Goal: Task Accomplishment & Management: Complete application form

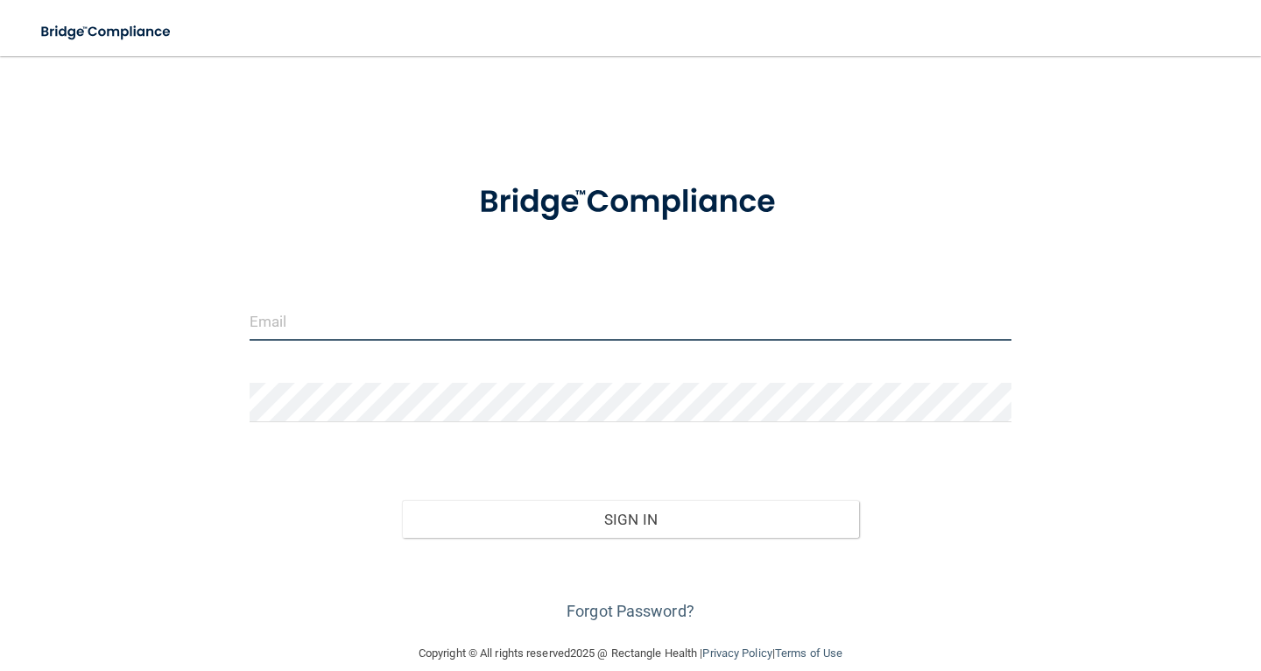
type input "[EMAIL_ADDRESS][DOMAIN_NAME]"
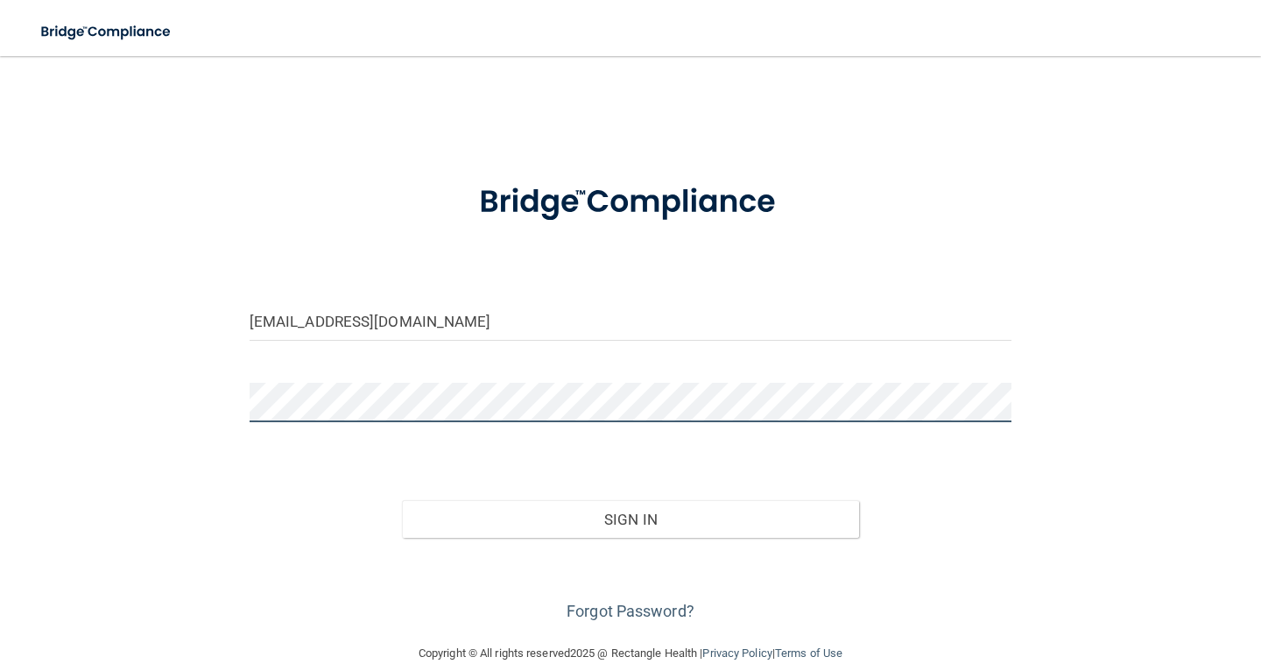
click at [630, 518] on button "Sign In" at bounding box center [630, 519] width 457 height 39
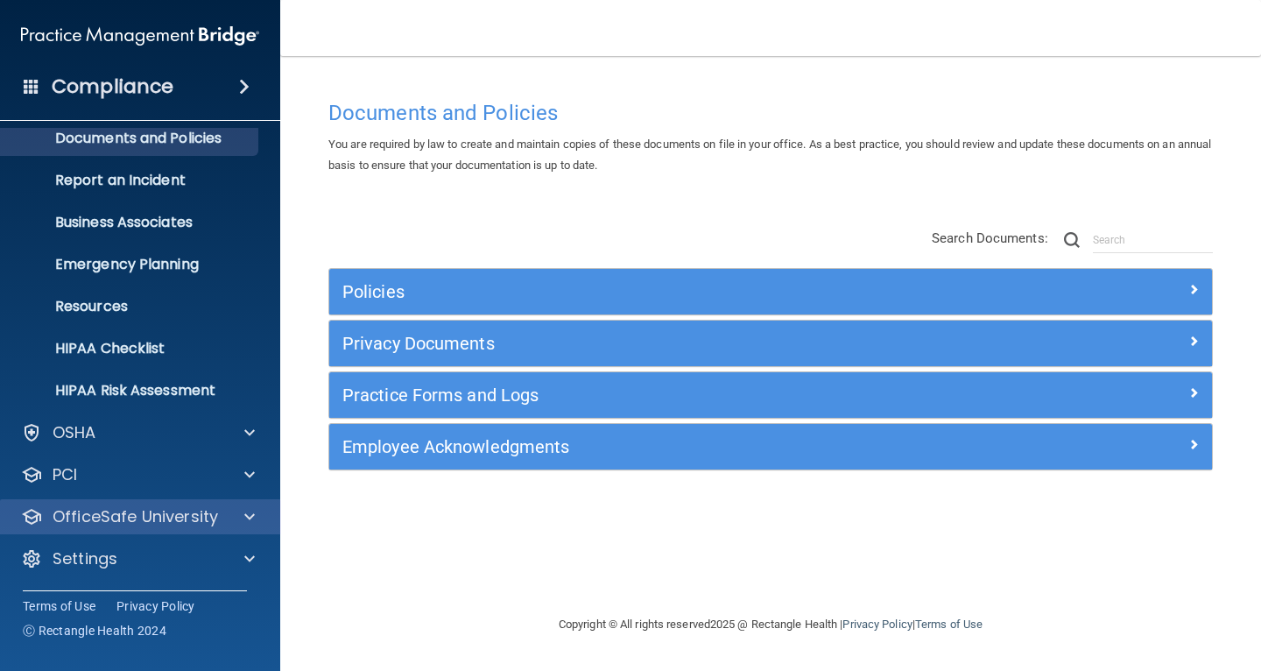
scroll to position [56, 0]
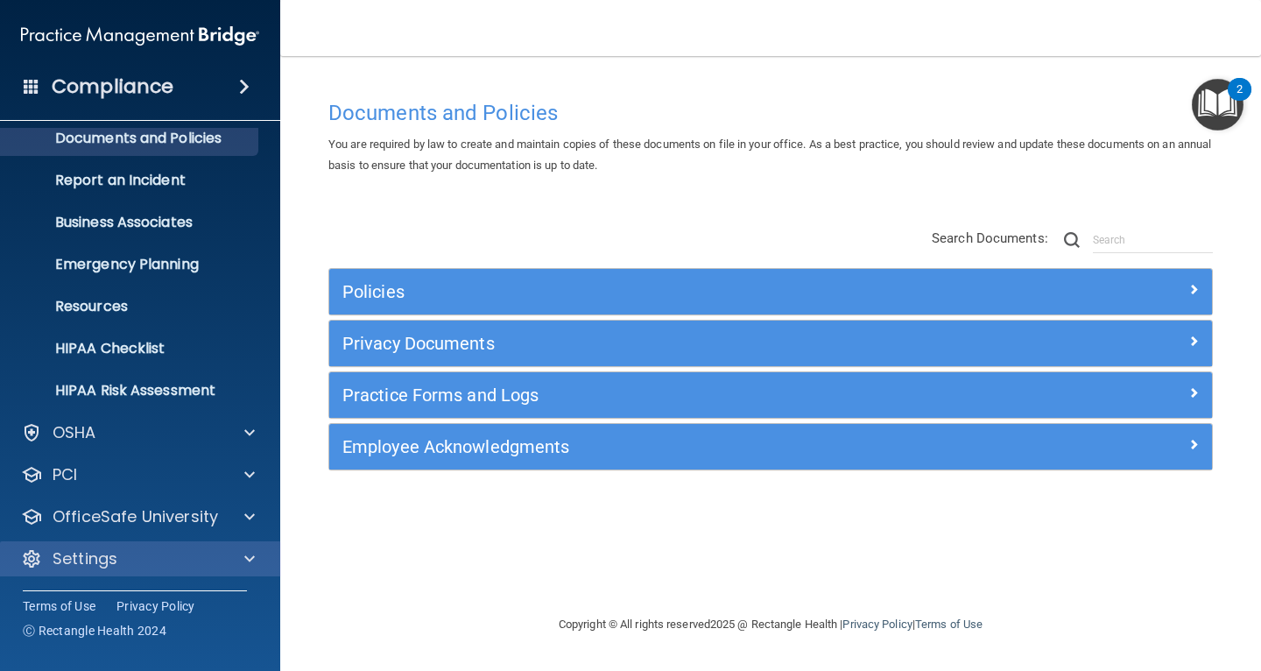
click at [198, 560] on div "Settings" at bounding box center [116, 558] width 217 height 21
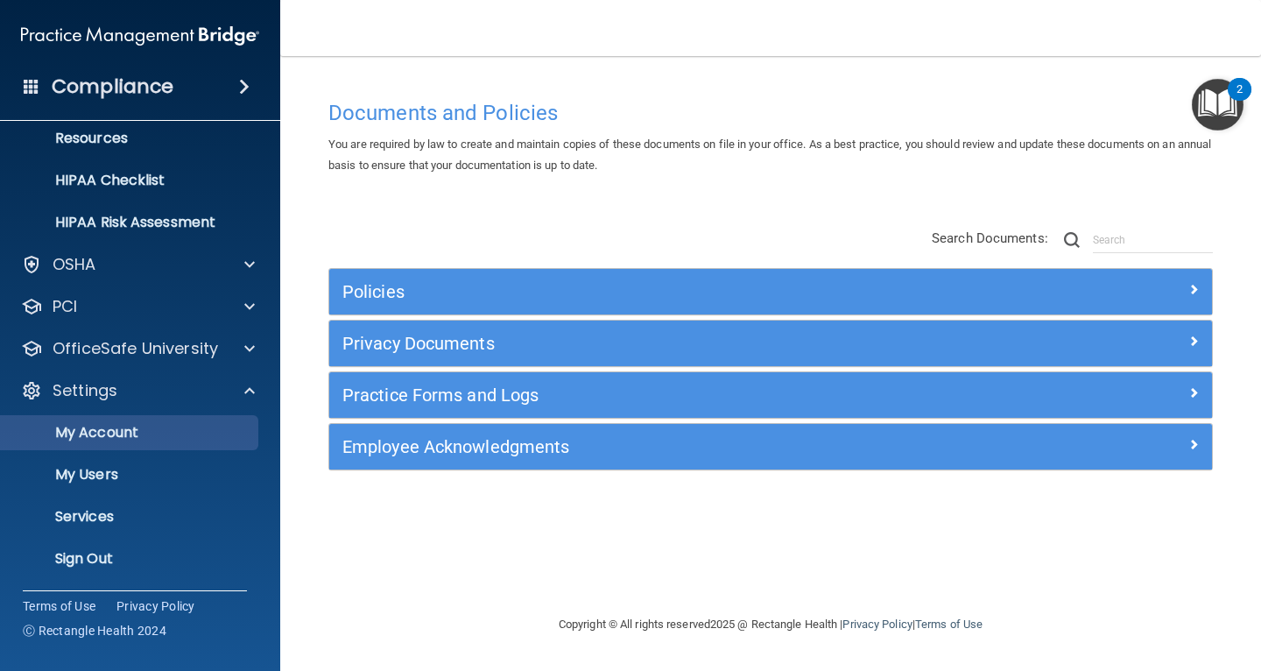
scroll to position [224, 0]
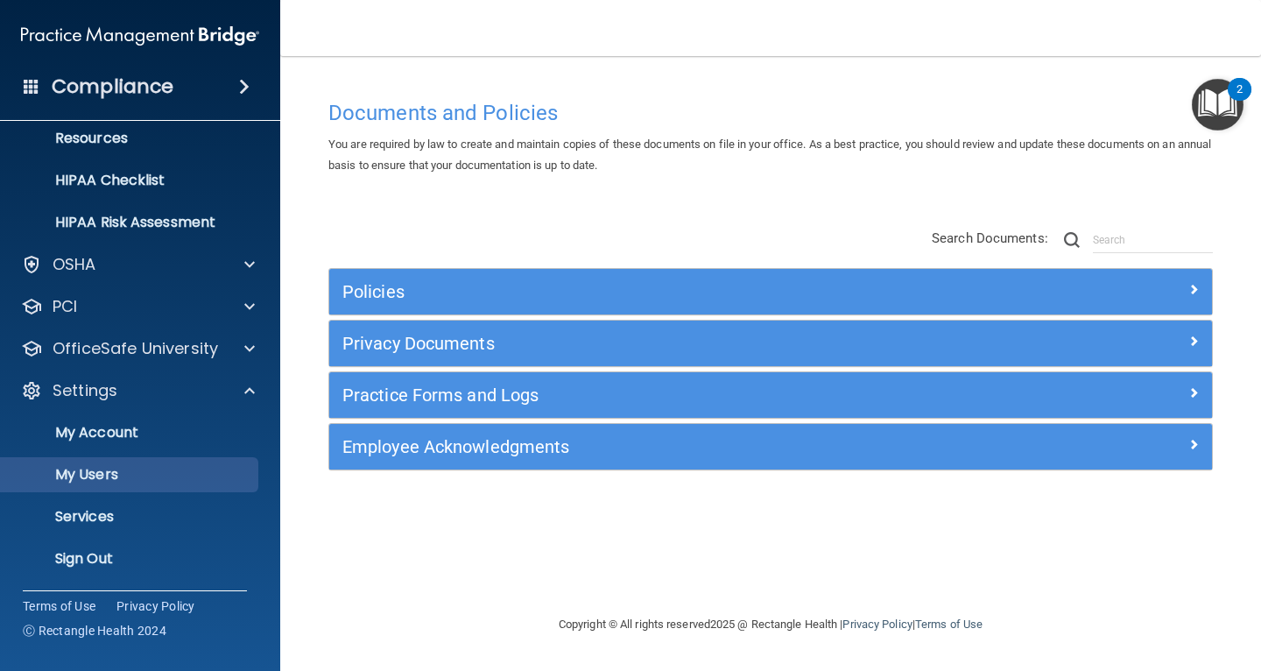
click at [102, 480] on p "My Users" at bounding box center [130, 475] width 239 height 18
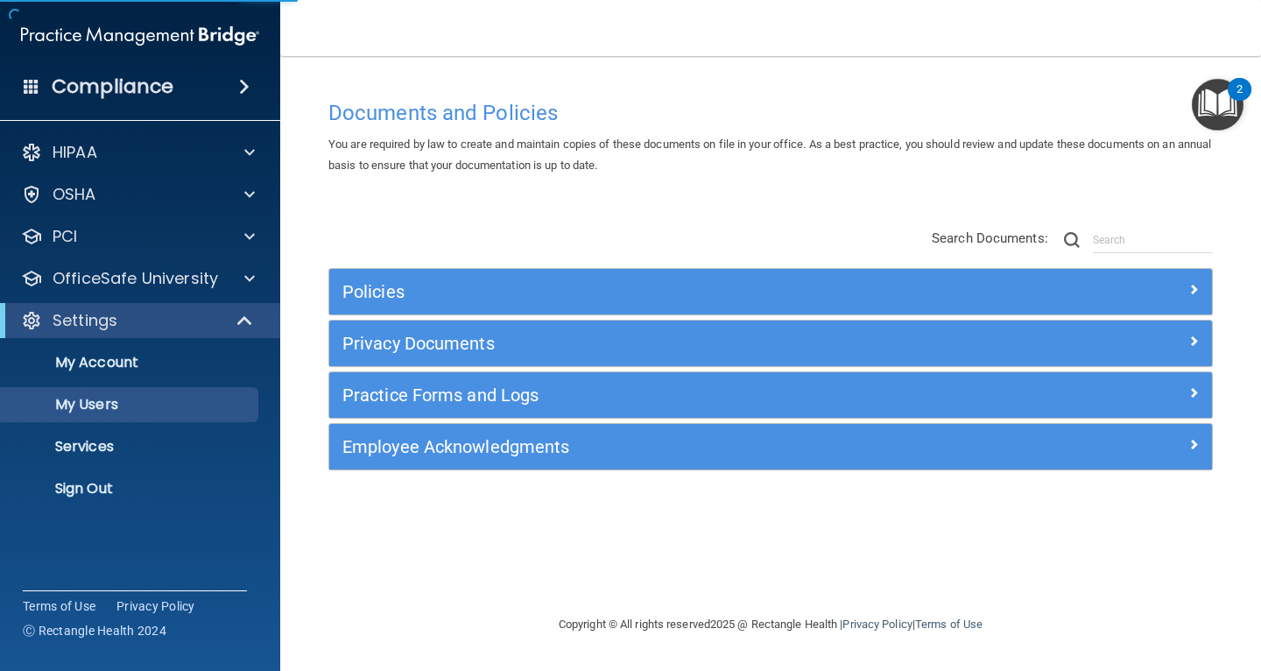
select select "20"
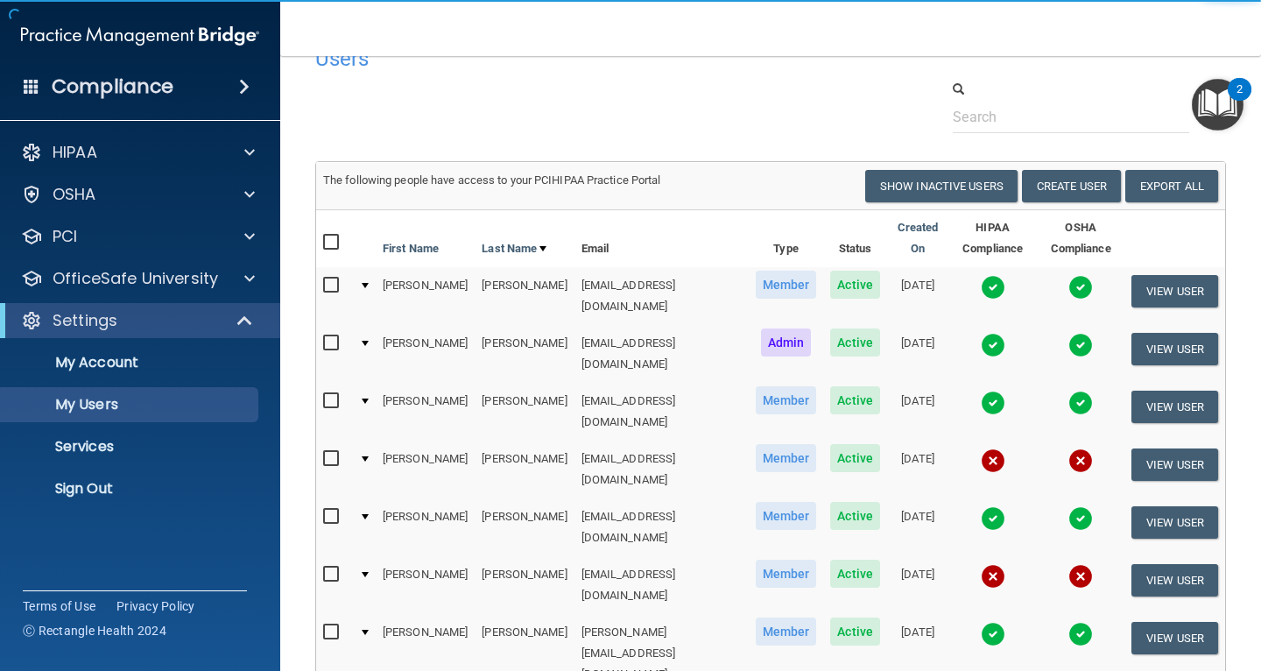
scroll to position [38, 0]
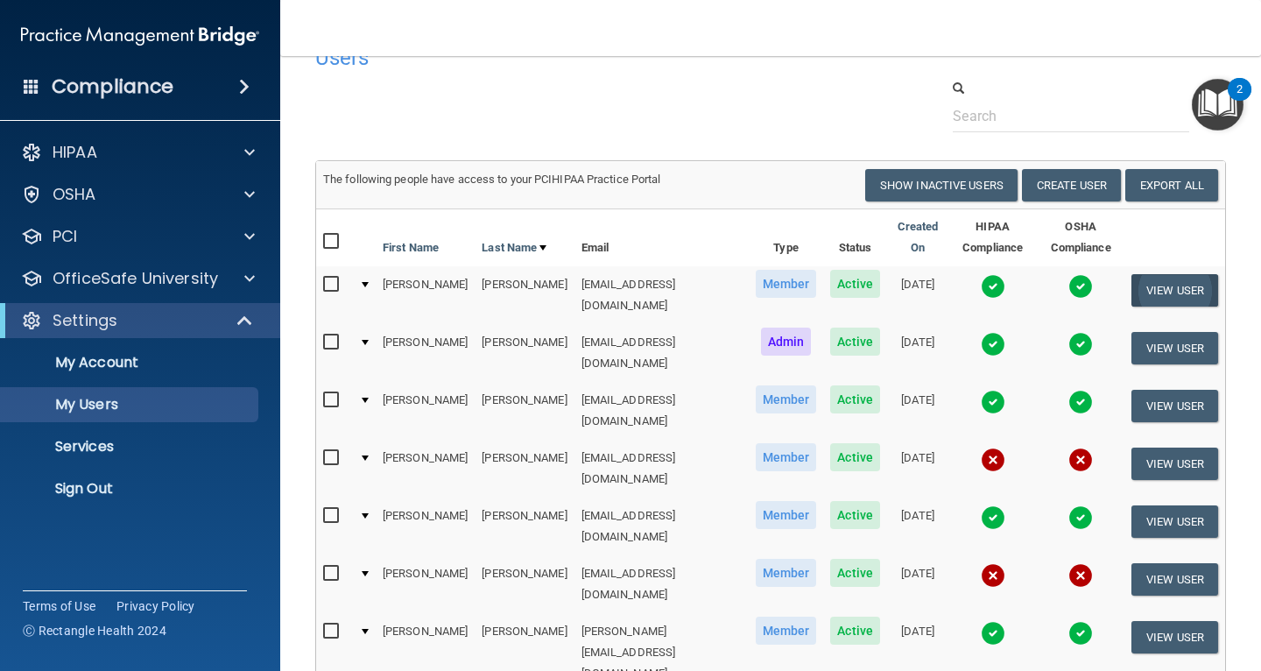
click at [1166, 291] on button "View User" at bounding box center [1174, 290] width 87 height 32
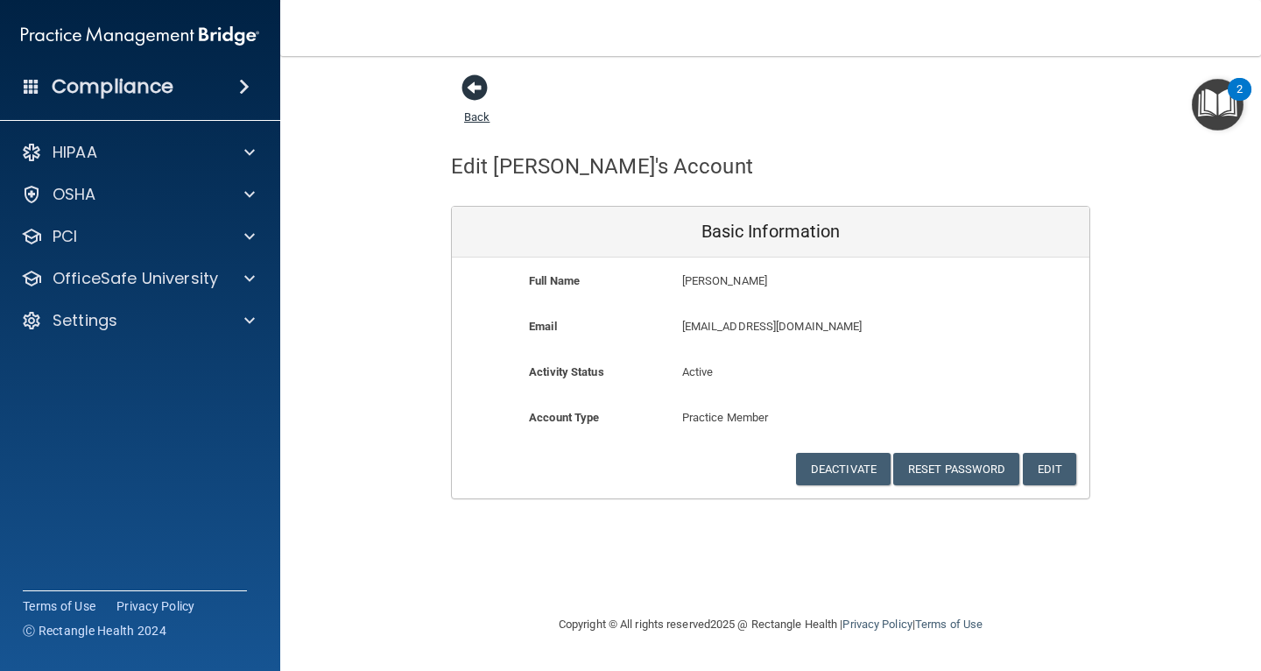
click at [479, 92] on span at bounding box center [475, 87] width 26 height 26
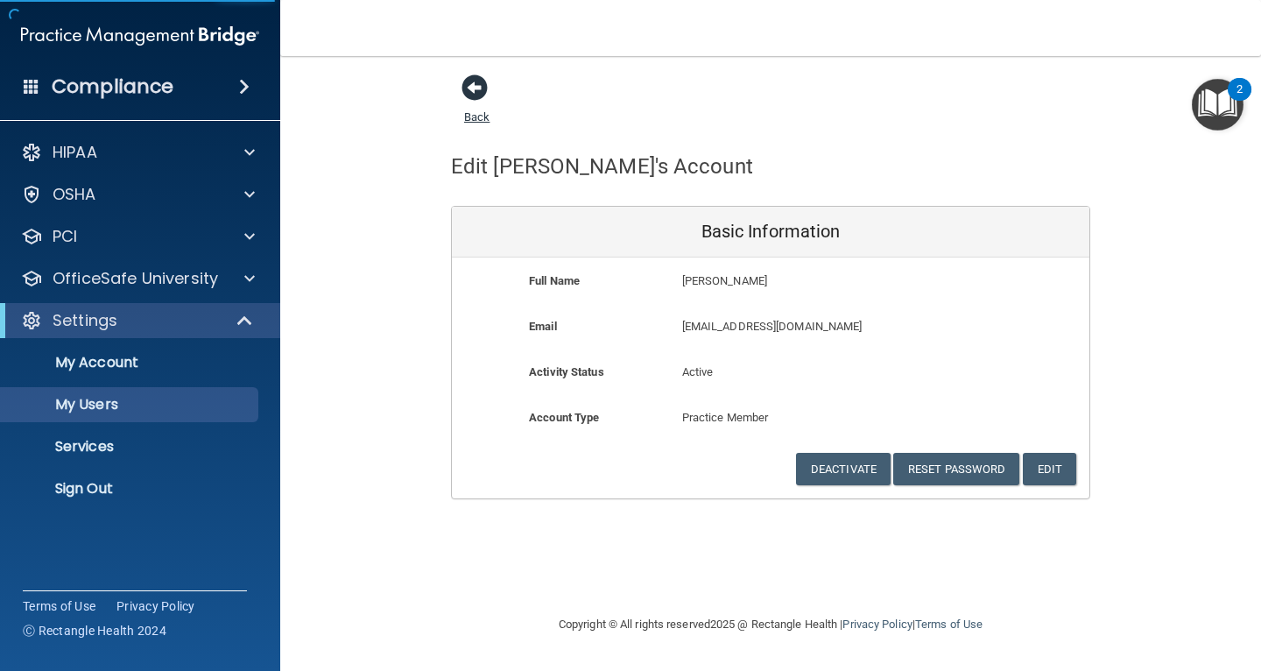
select select "20"
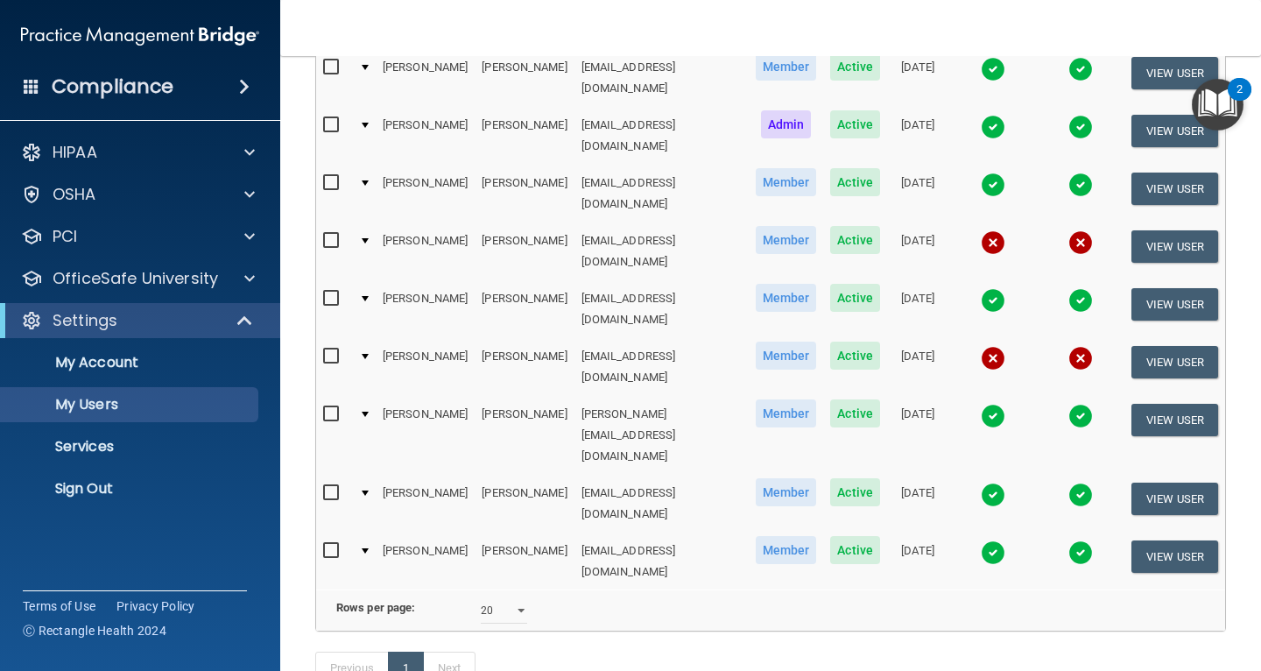
scroll to position [254, 0]
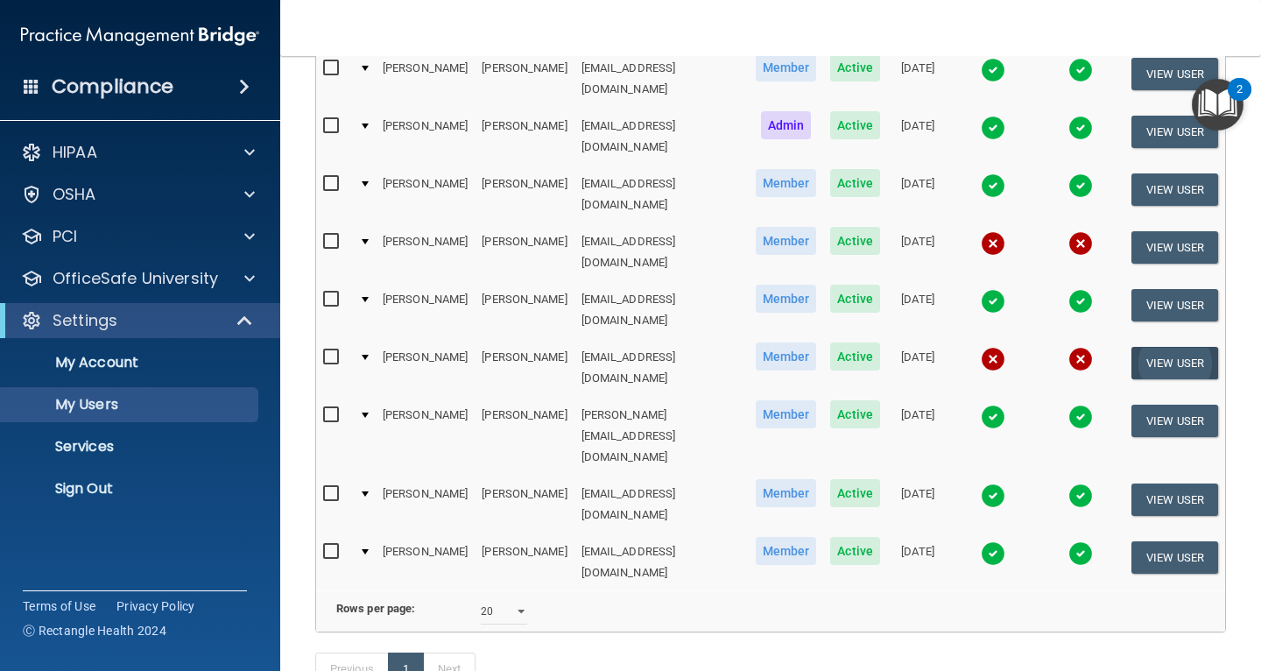
click at [1170, 347] on button "View User" at bounding box center [1174, 363] width 87 height 32
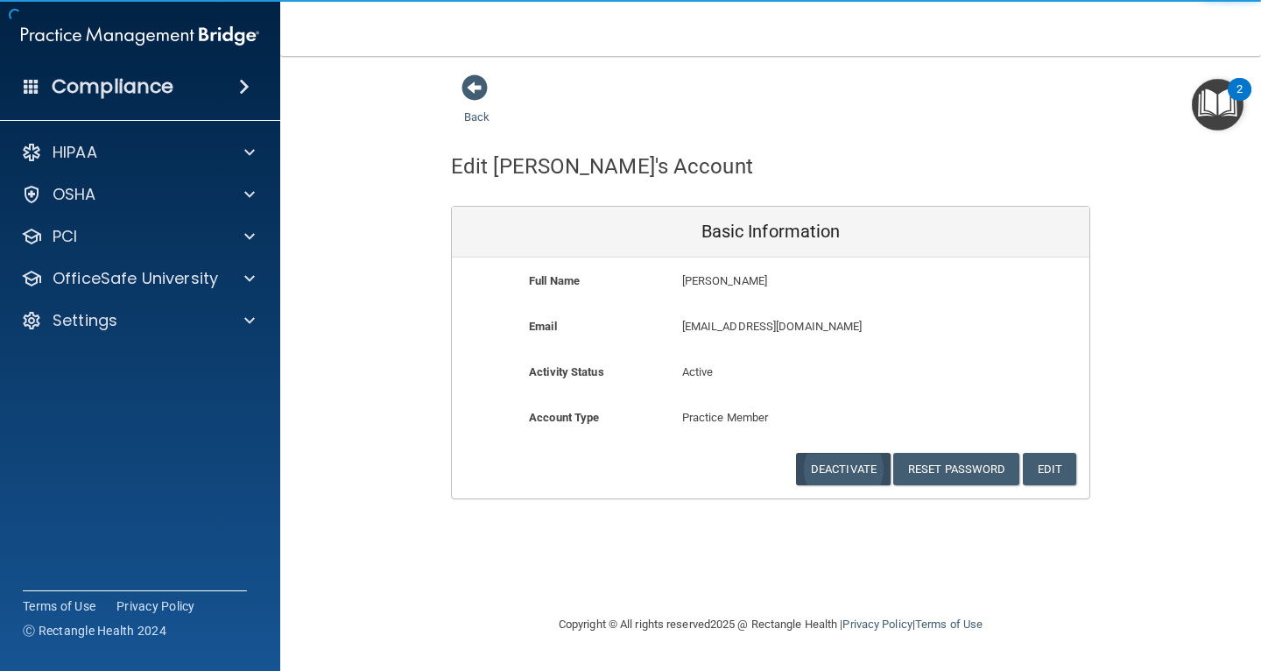
click at [843, 466] on button "Deactivate" at bounding box center [843, 469] width 95 height 32
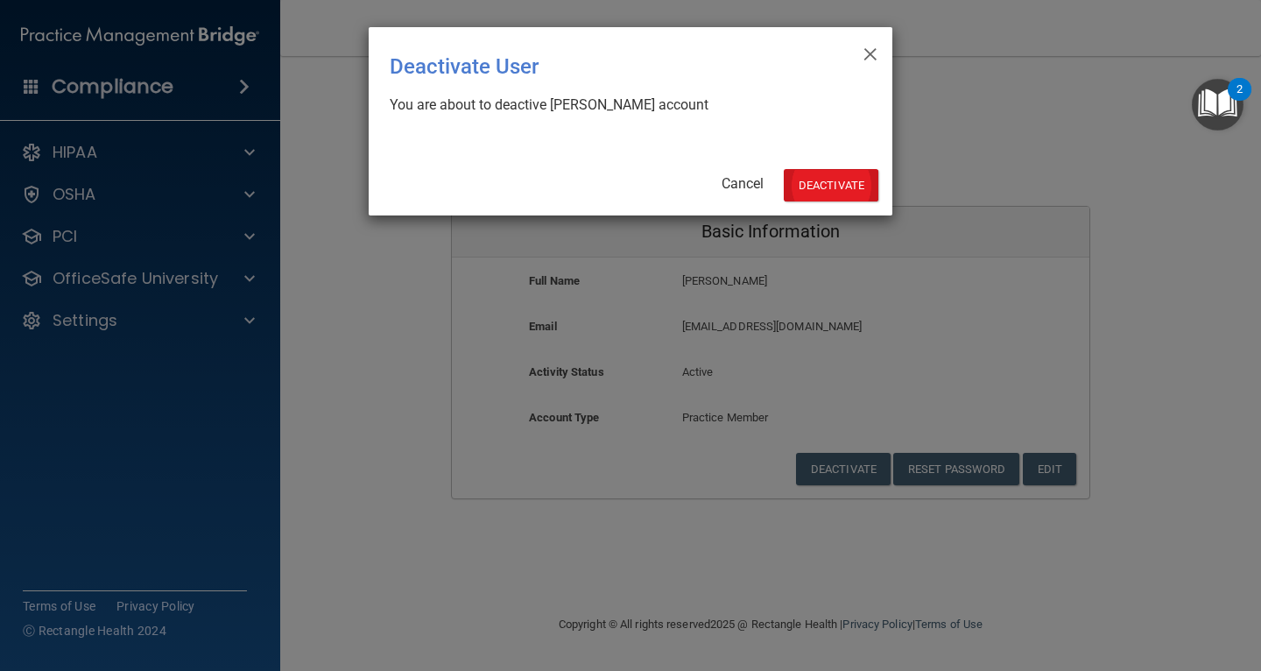
click at [832, 197] on button "Deactivate" at bounding box center [831, 185] width 95 height 32
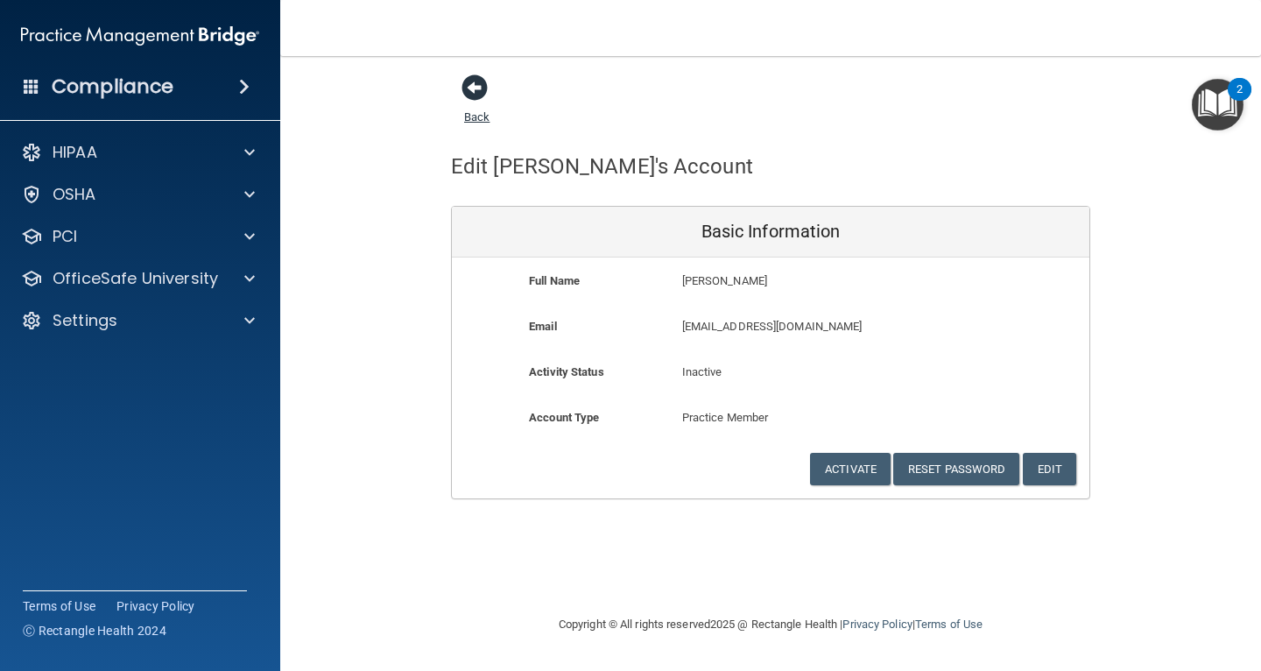
click at [477, 82] on span at bounding box center [475, 87] width 26 height 26
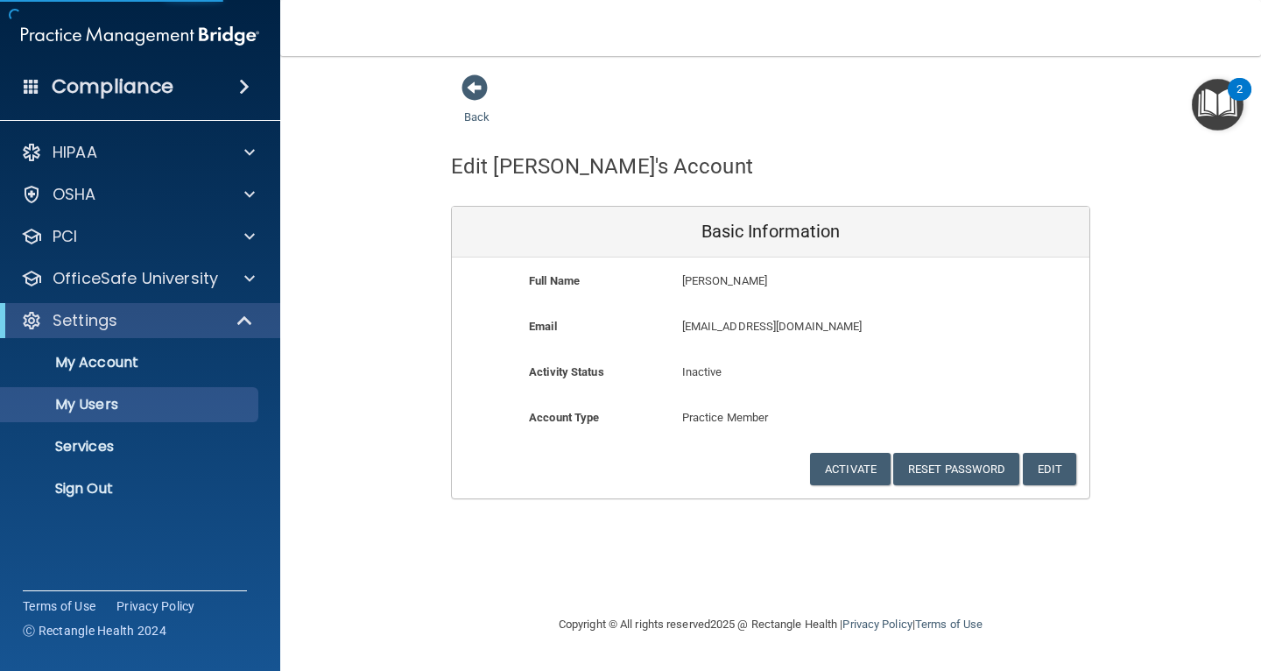
select select "20"
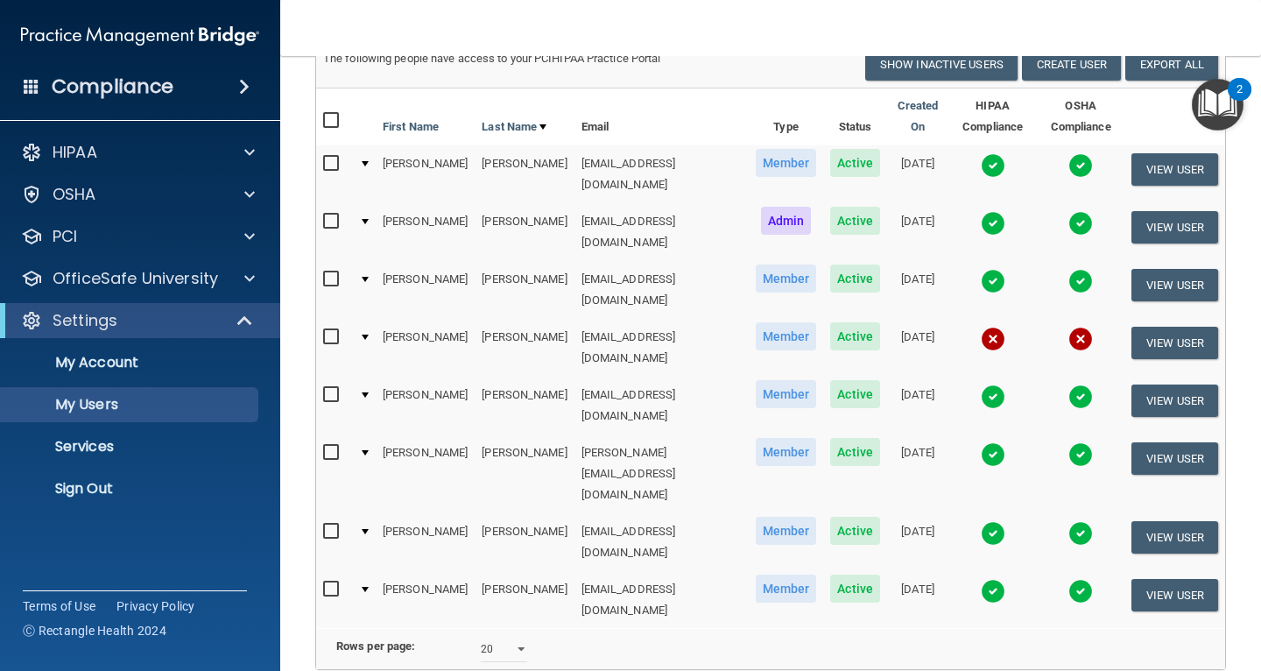
scroll to position [155, 0]
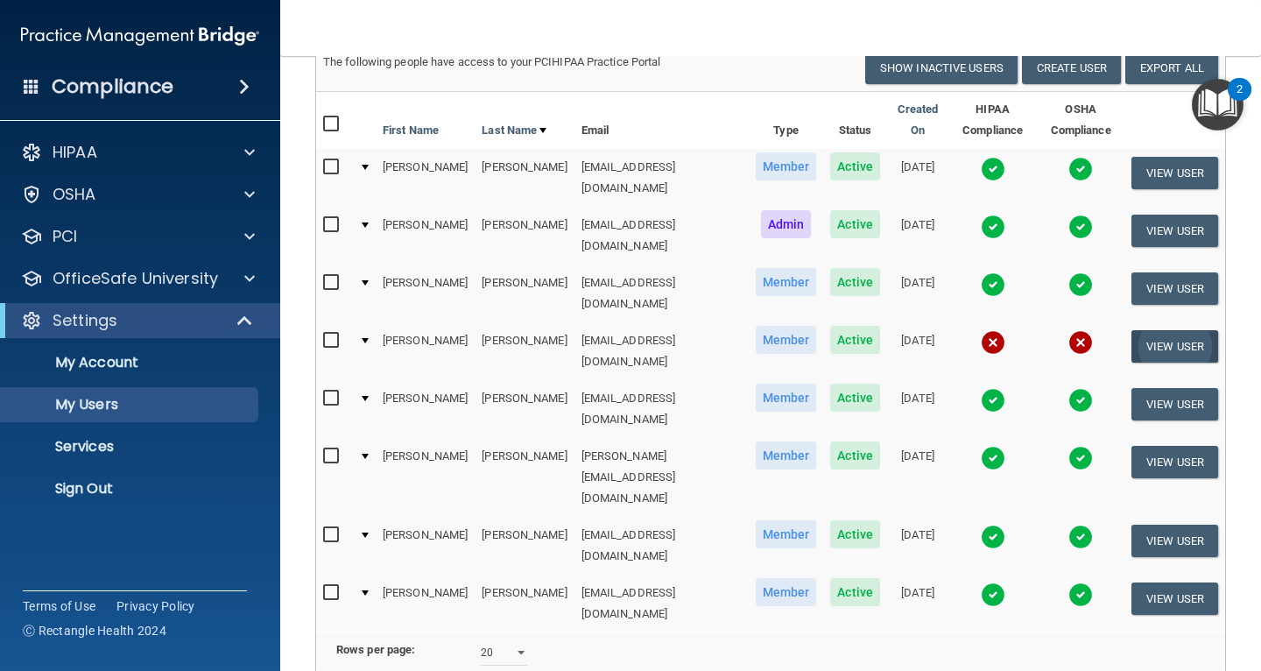
click at [1161, 330] on button "View User" at bounding box center [1174, 346] width 87 height 32
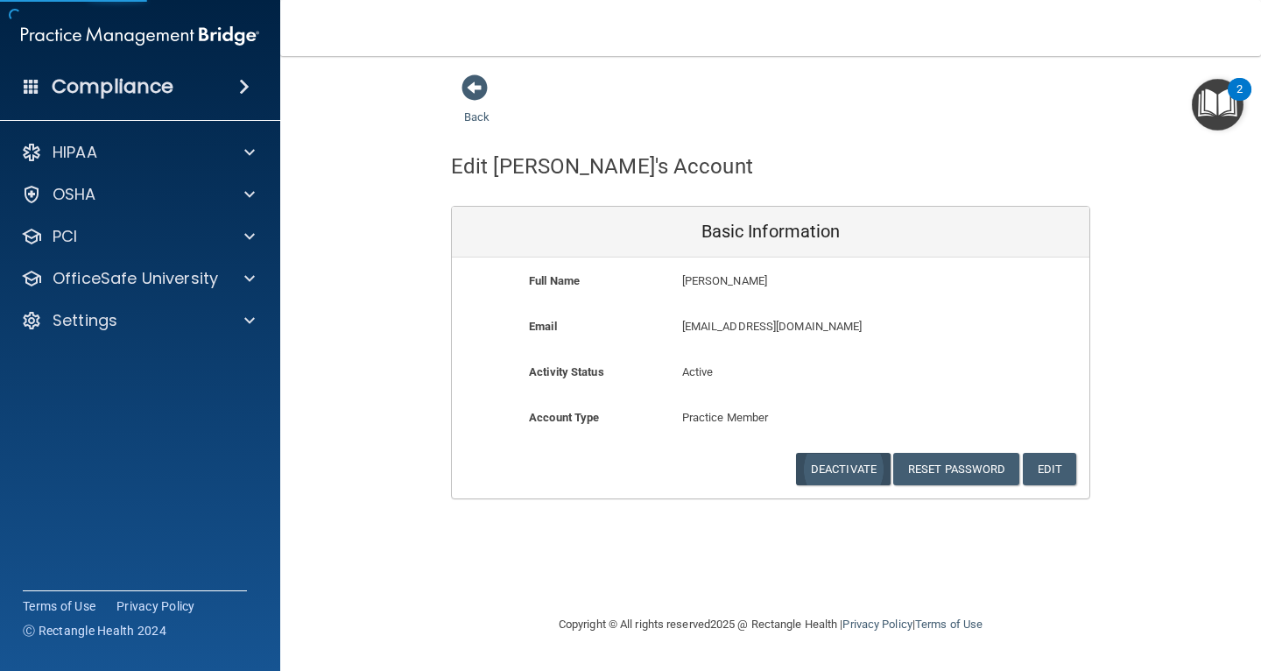
click at [839, 456] on button "Deactivate" at bounding box center [843, 469] width 95 height 32
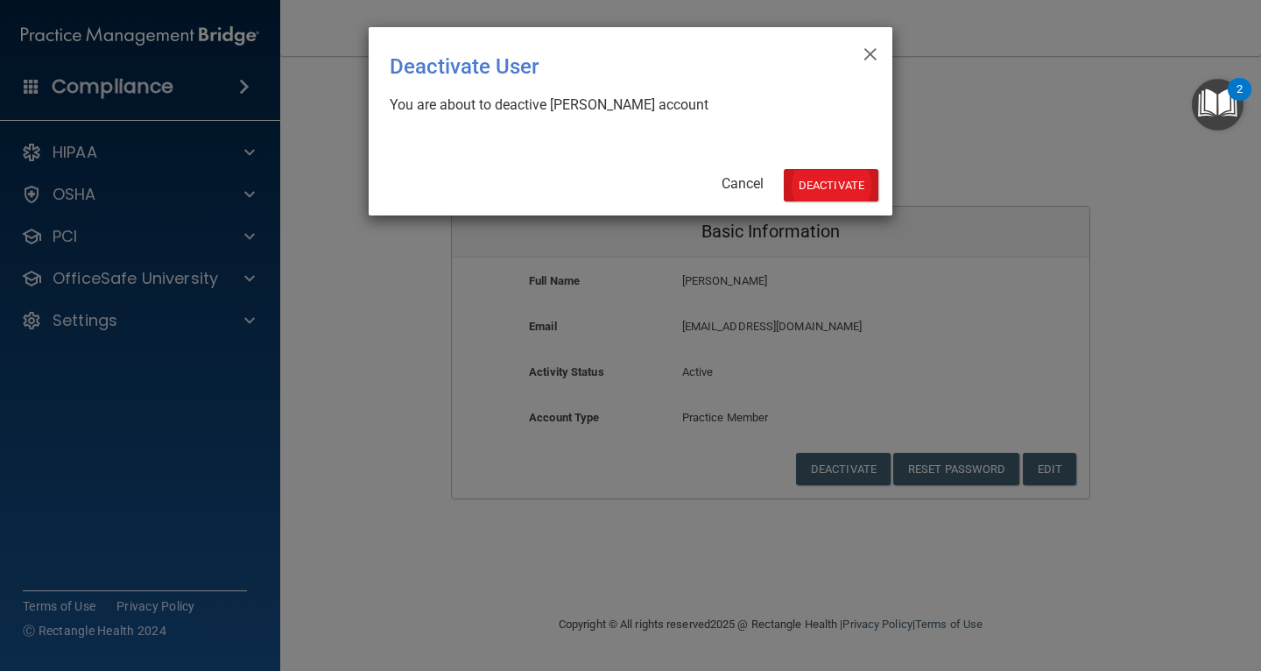
click at [810, 180] on button "Deactivate" at bounding box center [831, 185] width 95 height 32
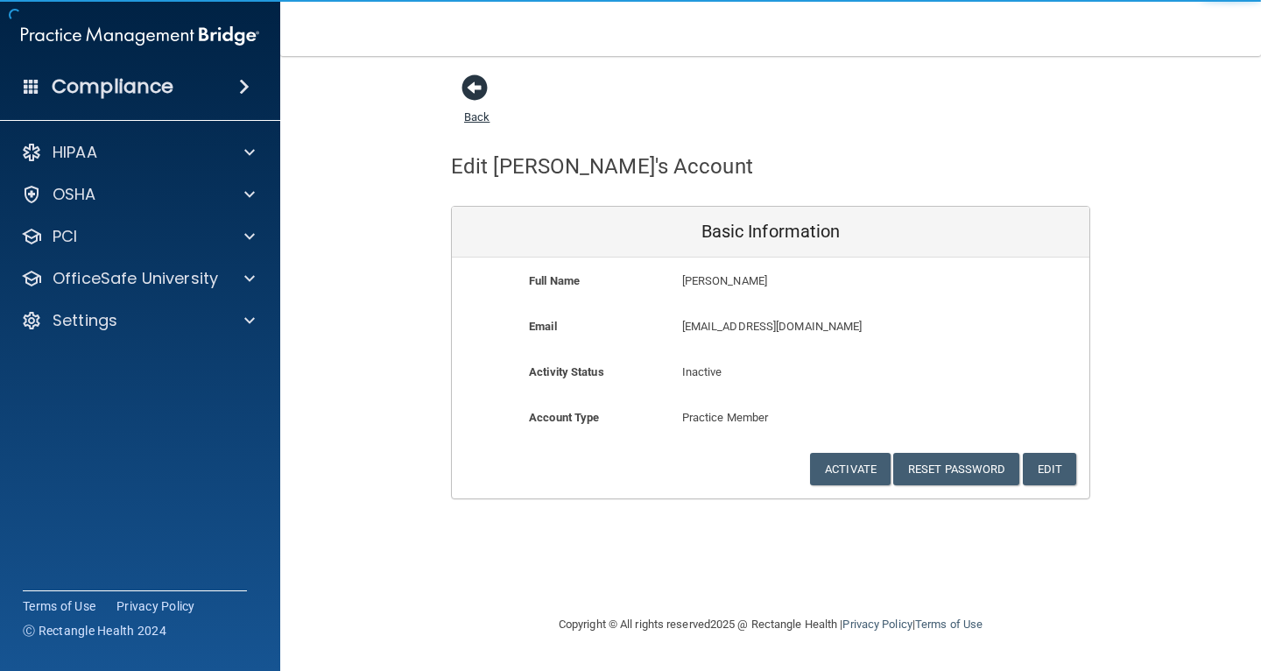
click at [473, 83] on span at bounding box center [475, 87] width 26 height 26
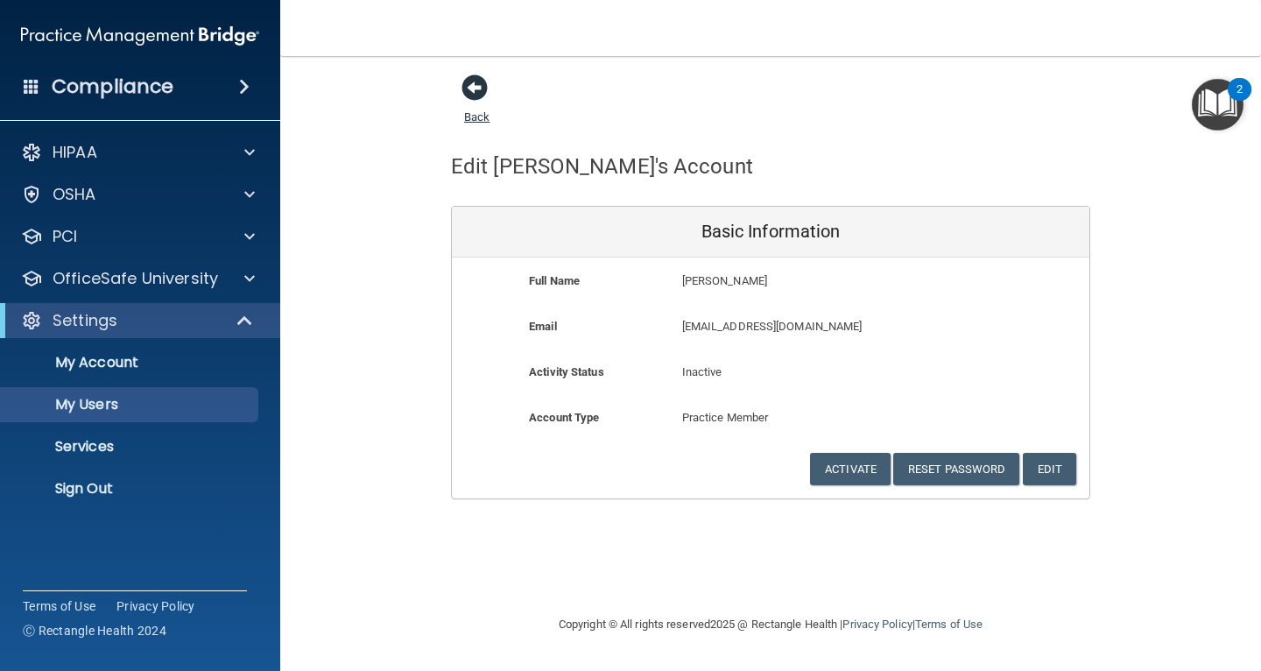
select select "20"
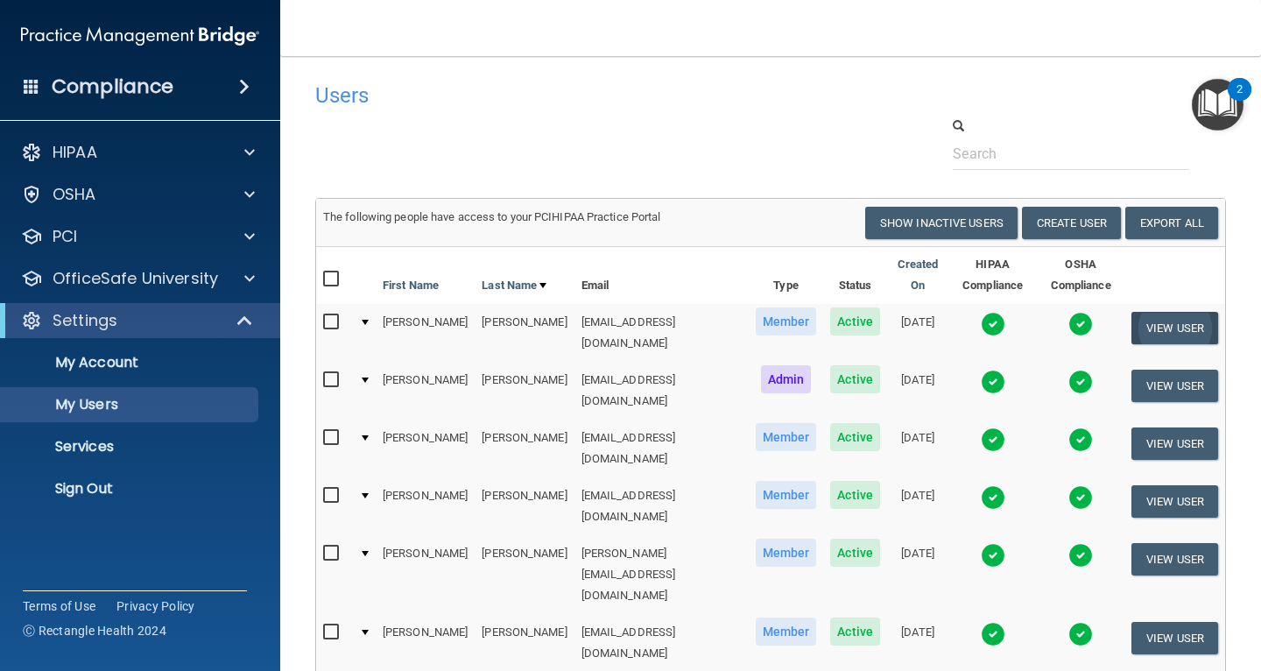
click at [1156, 328] on button "View User" at bounding box center [1174, 328] width 87 height 32
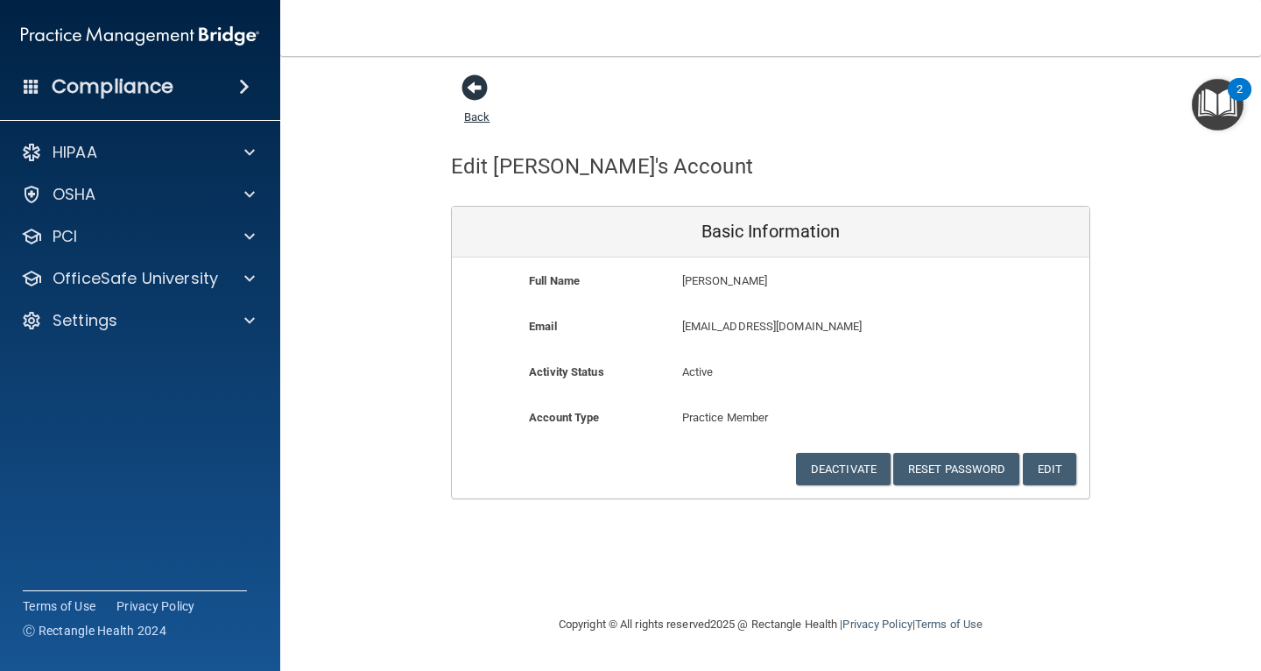
click at [469, 83] on span at bounding box center [475, 87] width 26 height 26
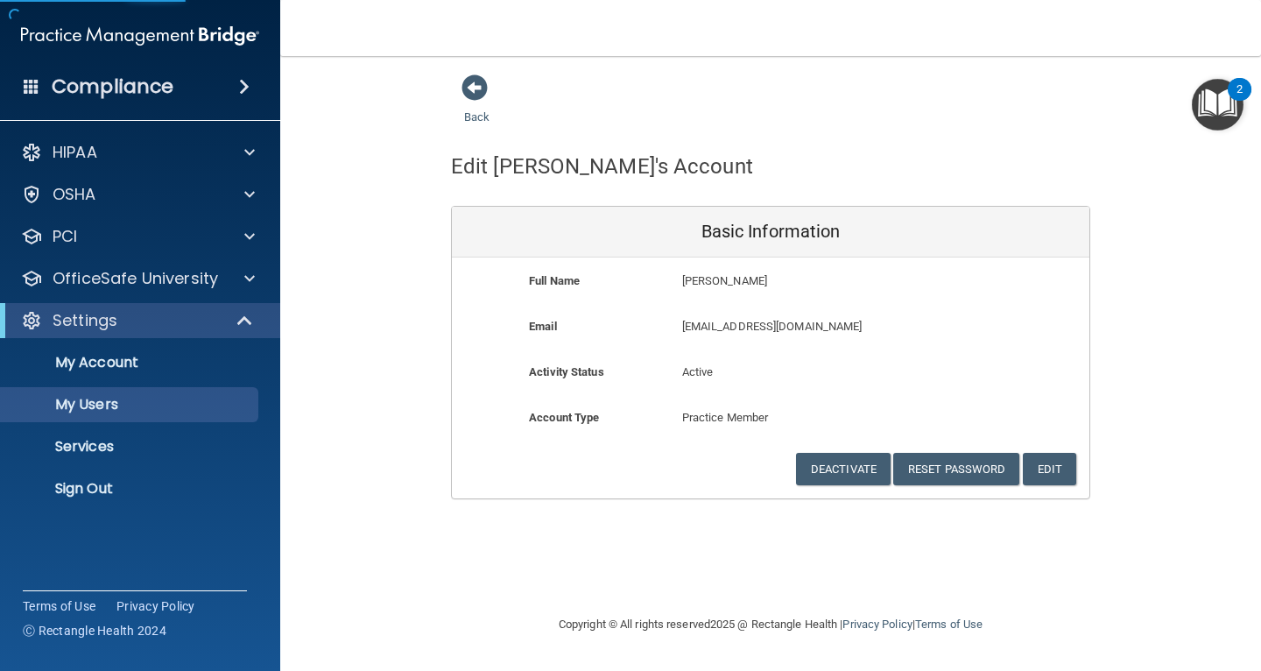
select select "20"
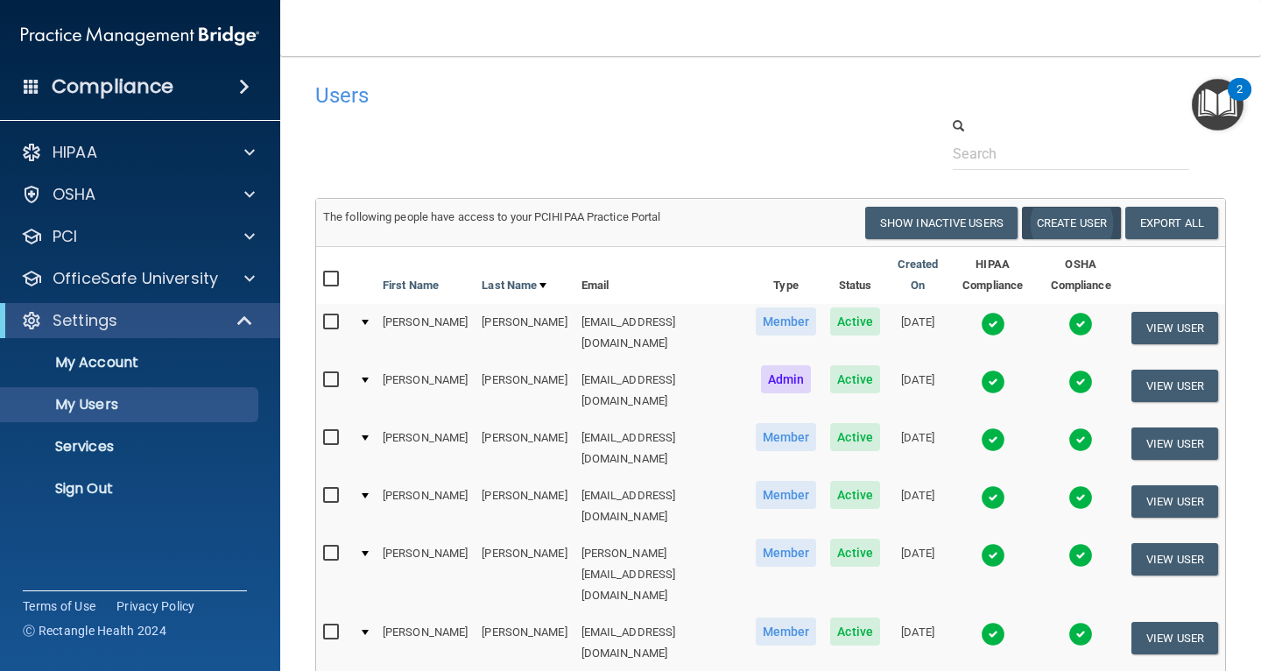
click at [1078, 225] on button "Create User" at bounding box center [1071, 223] width 99 height 32
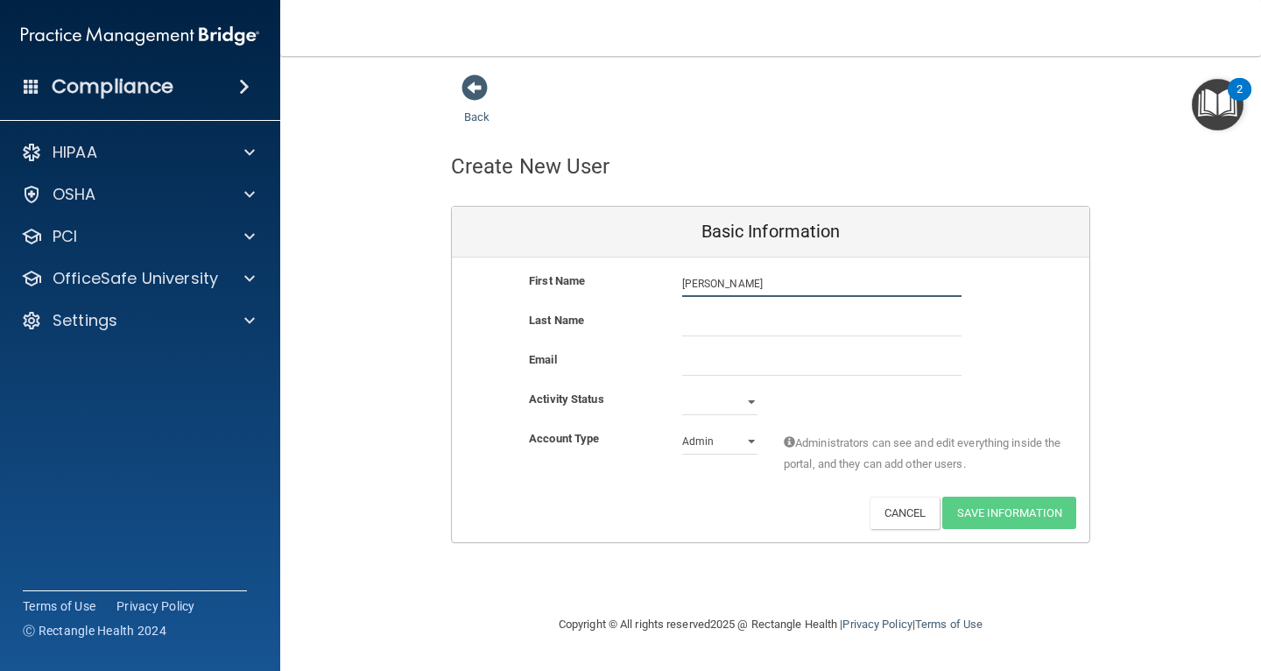
type input "Guadalupe"
type input "Alvarado"
paste input "gmalvarado562012@gmail.com"
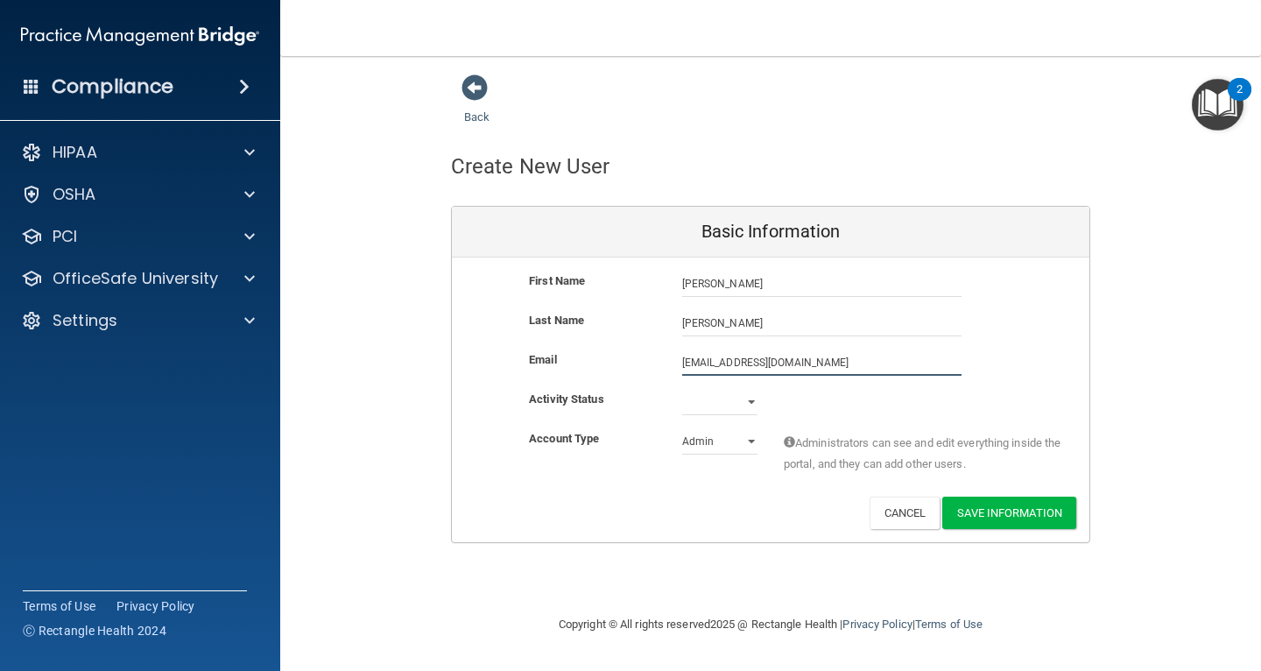
type input "gmalvarado562012@gmail.com"
select select "active"
select select "practice_member"
click at [997, 511] on button "Save Information" at bounding box center [1009, 513] width 134 height 32
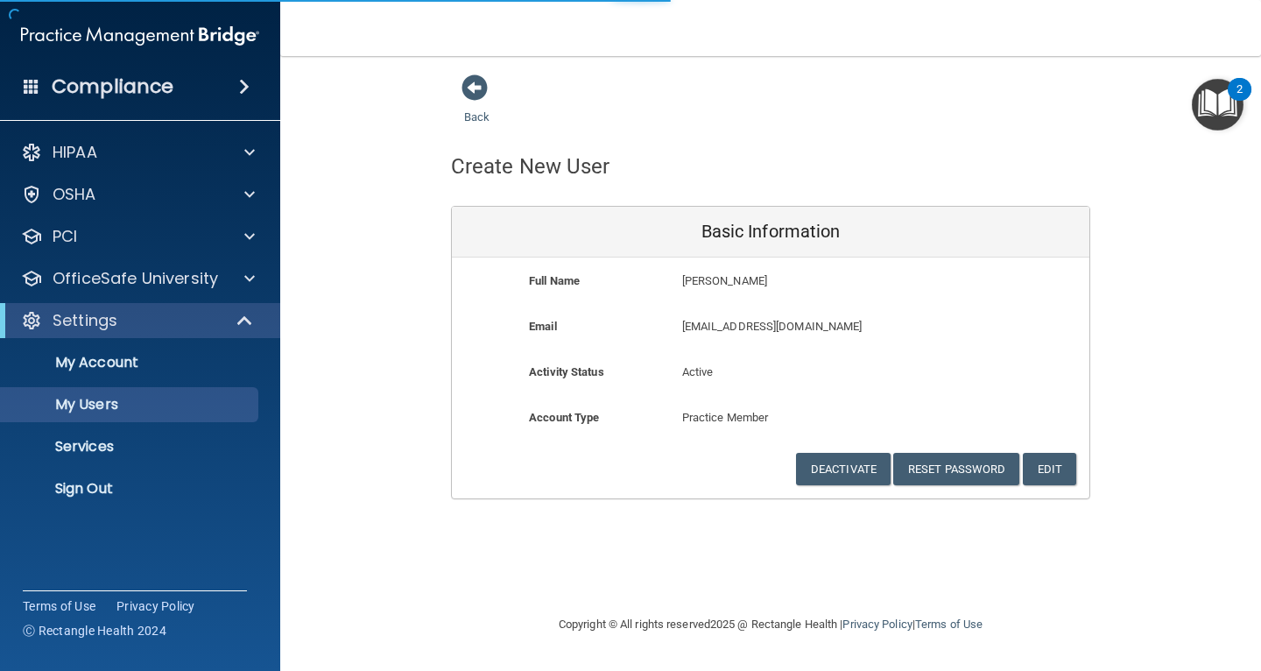
select select "20"
